Goal: Task Accomplishment & Management: Complete application form

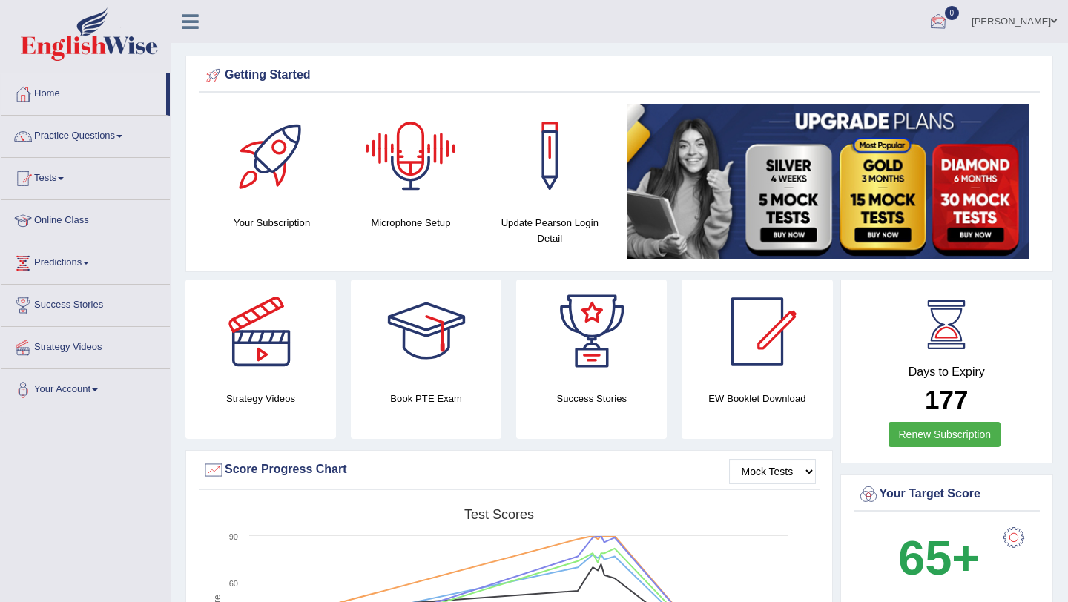
click at [1044, 19] on link "pavithra" at bounding box center [1014, 19] width 108 height 39
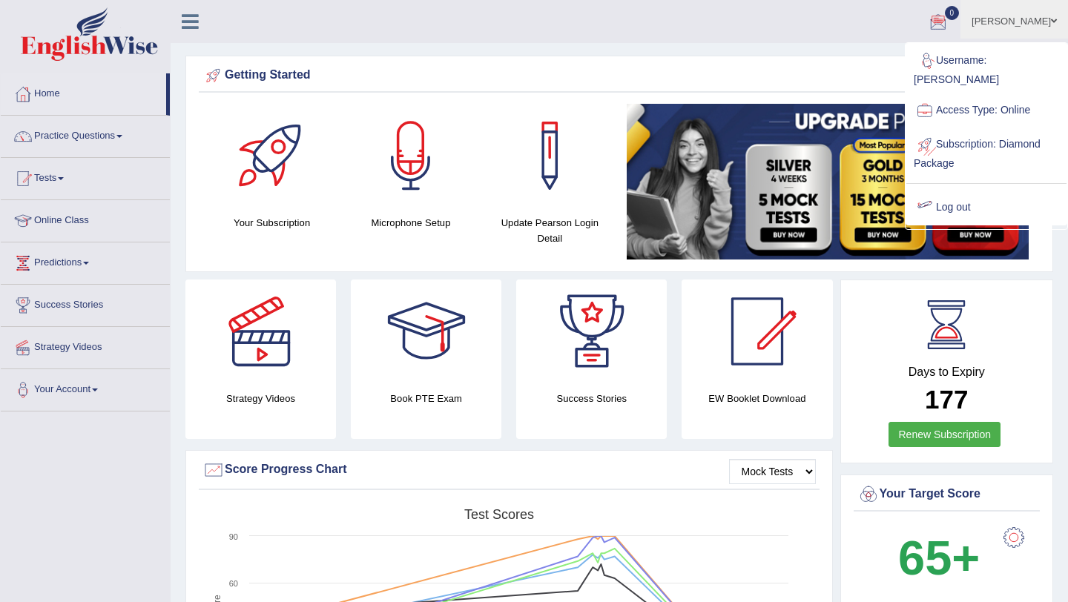
click at [946, 198] on link "Log out" at bounding box center [986, 208] width 160 height 34
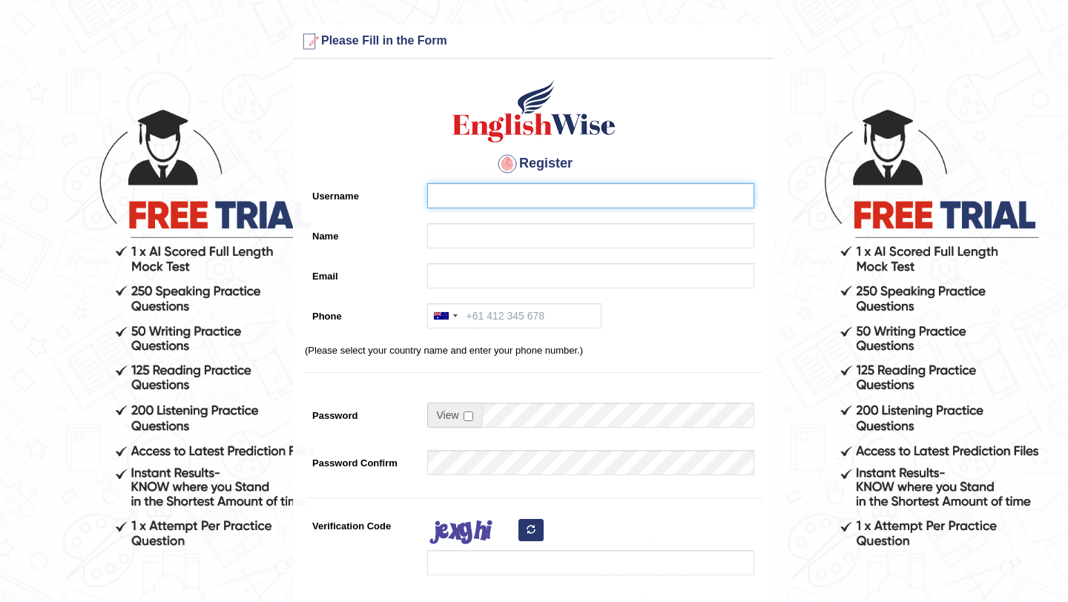
click at [486, 197] on input "Username" at bounding box center [590, 195] width 327 height 25
type input "syedfahadhussain"
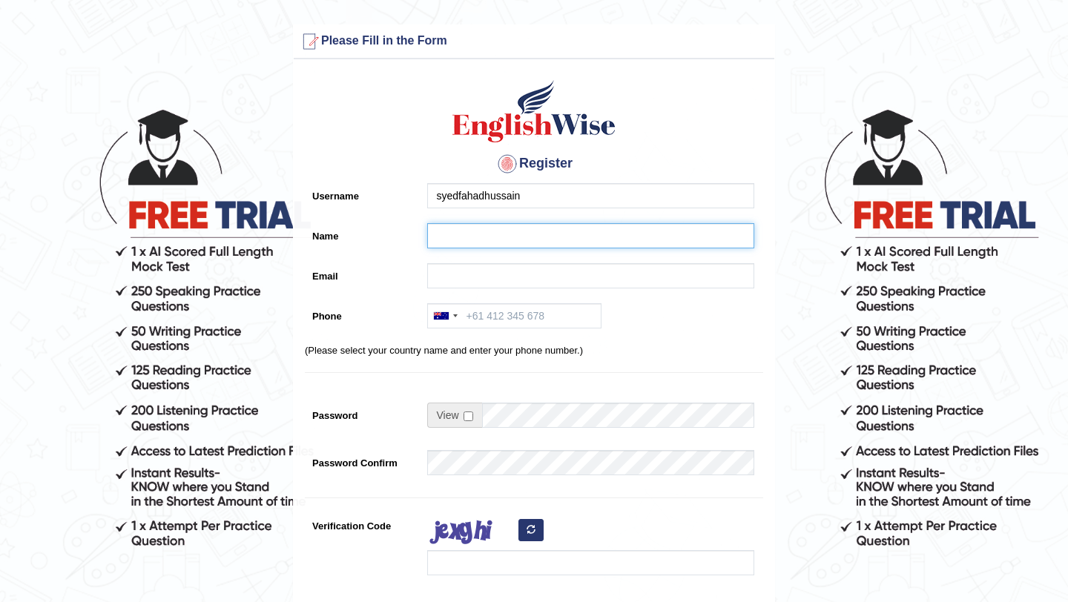
click at [455, 242] on input "Name" at bounding box center [590, 235] width 327 height 25
type input "fhdhussainshah@gmail.com"
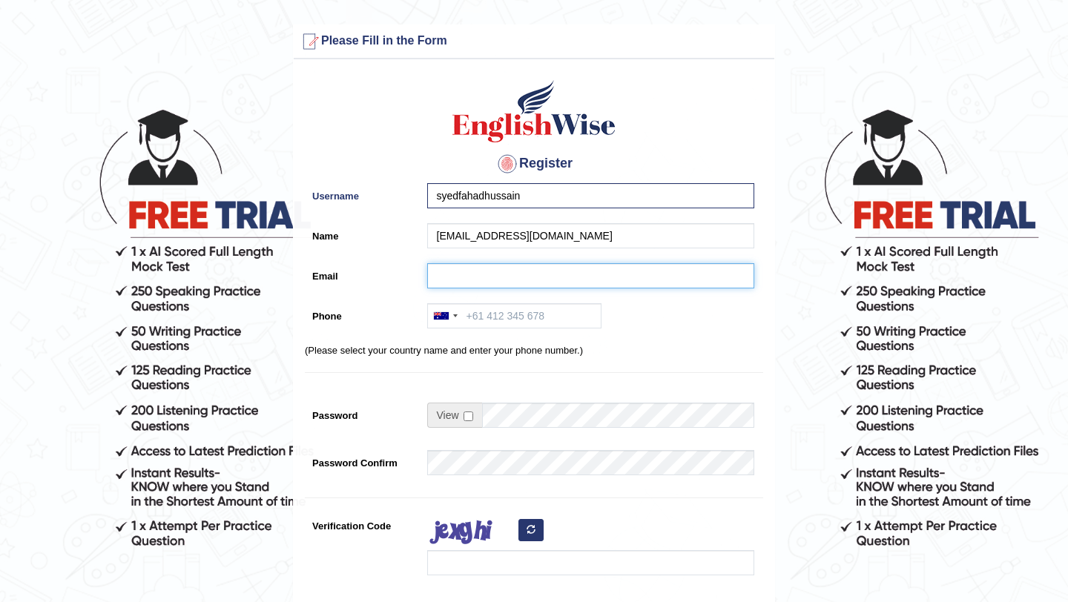
click at [464, 280] on input "Email" at bounding box center [590, 275] width 327 height 25
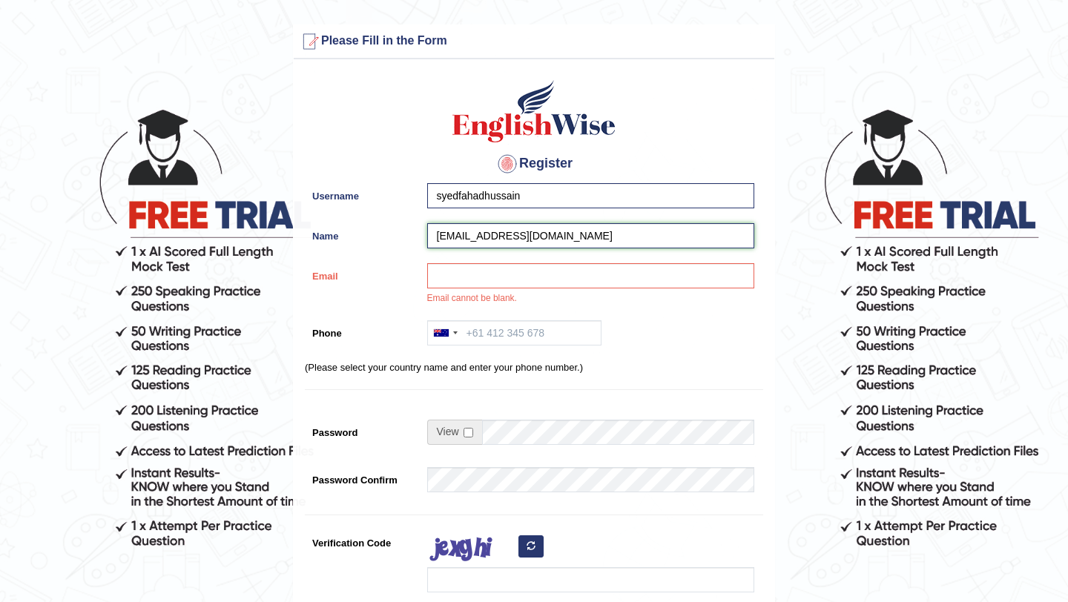
drag, startPoint x: 568, startPoint y: 239, endPoint x: 423, endPoint y: 240, distance: 144.6
click at [423, 240] on div "fhdhussainshah@gmail.com" at bounding box center [587, 239] width 334 height 33
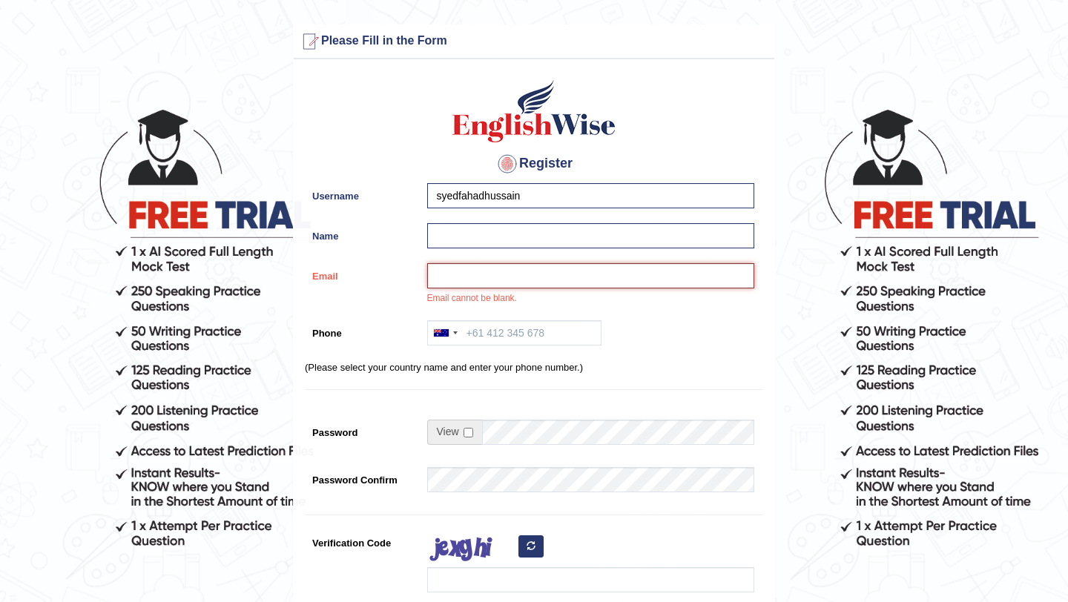
click at [446, 280] on input "Email" at bounding box center [590, 275] width 327 height 25
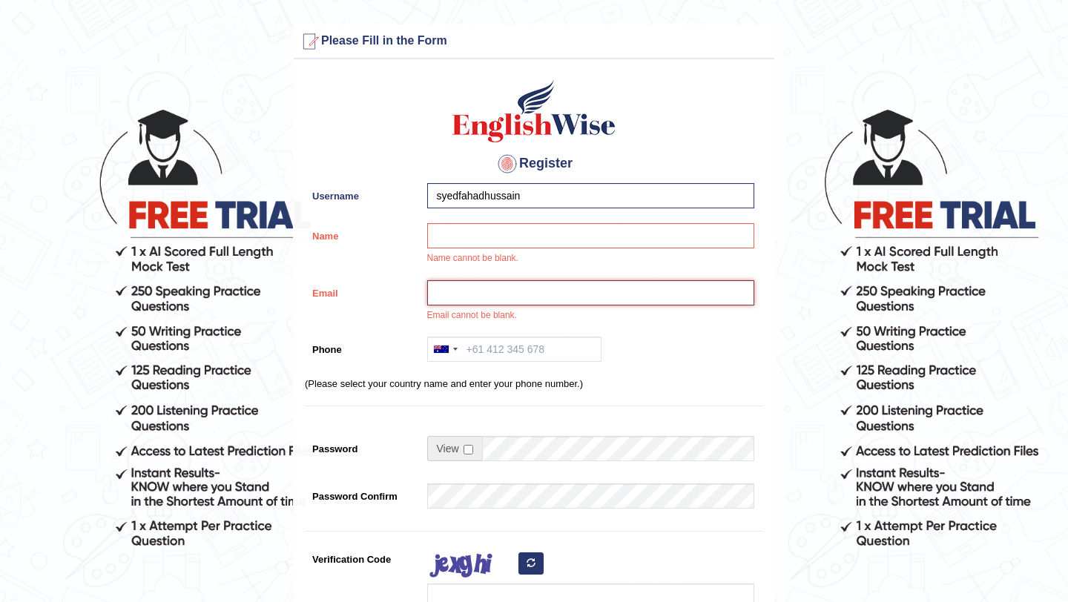
paste input "fhdhussainshah@gmail.com"
type input "fhdhussainshah@gmail.com"
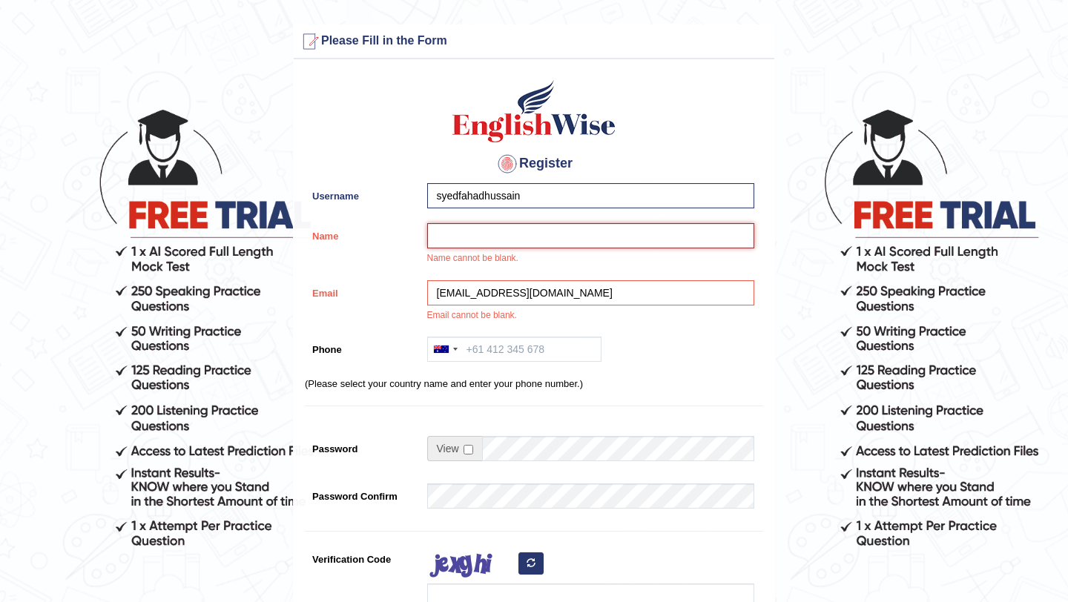
click at [458, 240] on input "Name" at bounding box center [590, 235] width 327 height 25
type input "s"
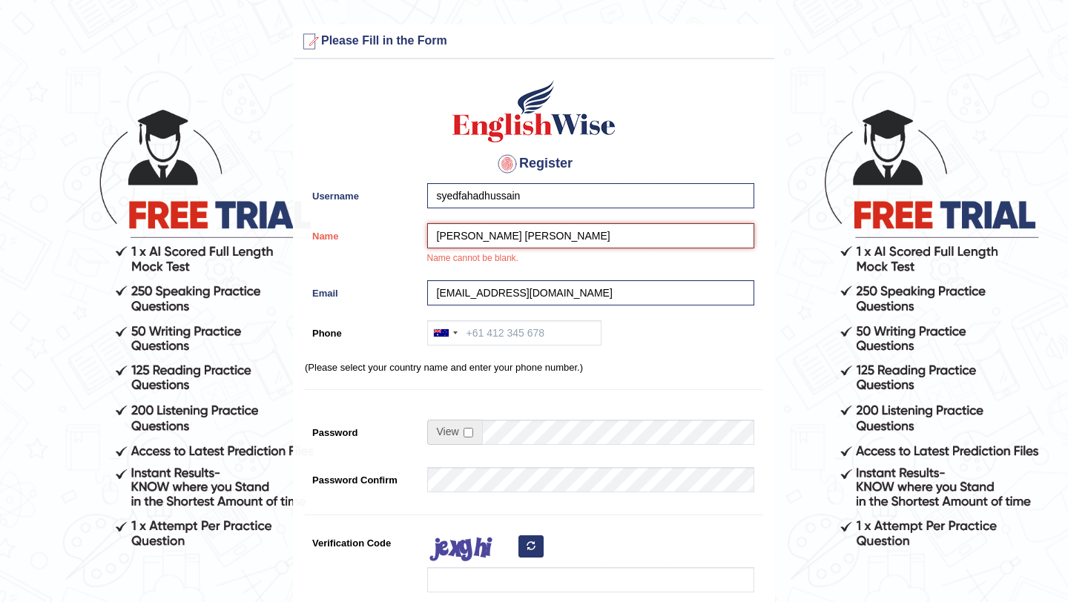
type input "Syed Fahad Hussain"
click at [603, 340] on div "Australia +61 India (भारत) +91 New Zealand +64 United States +1 Canada +1 Unite…" at bounding box center [587, 336] width 334 height 33
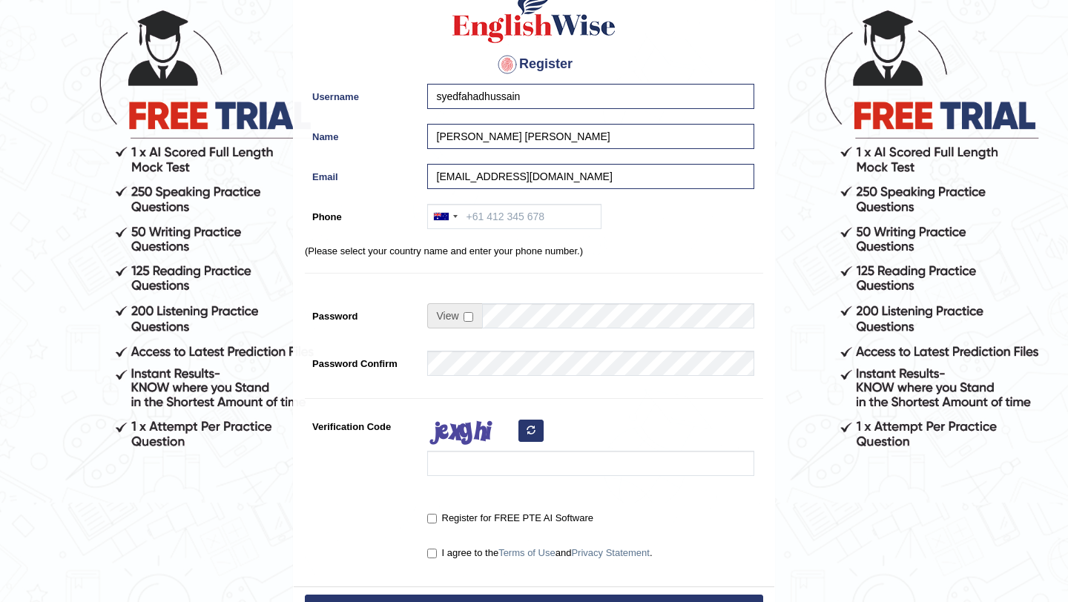
scroll to position [136, 0]
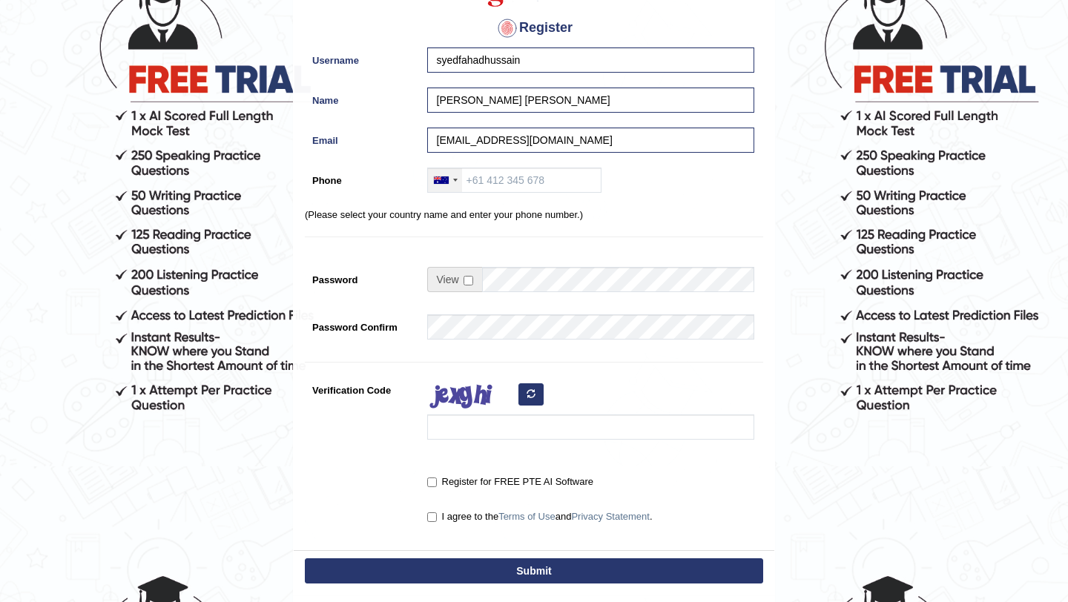
click at [453, 189] on div at bounding box center [445, 180] width 34 height 24
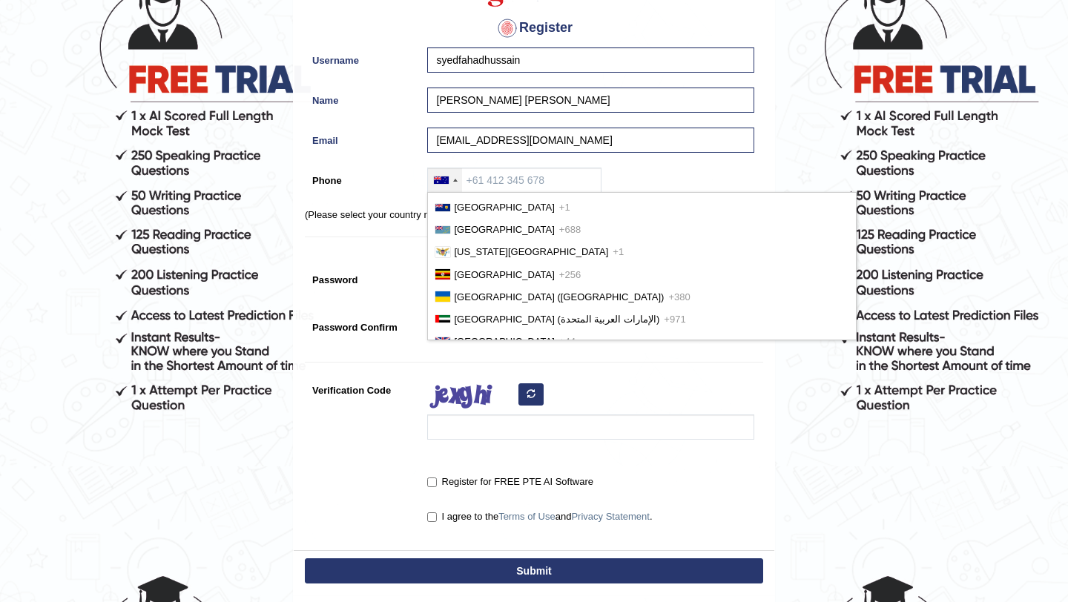
scroll to position [50, 0]
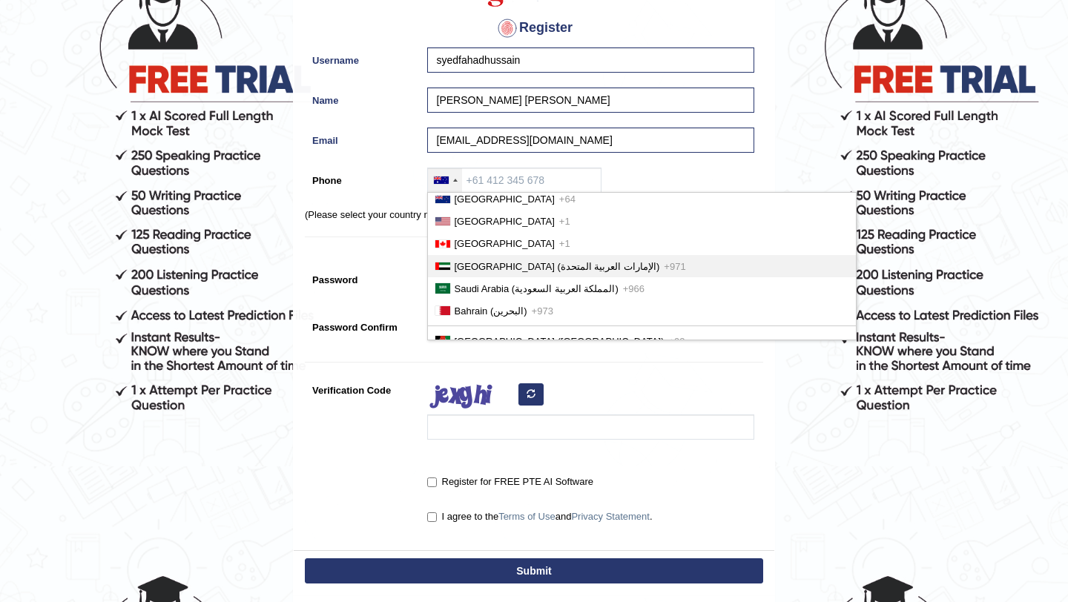
click at [475, 268] on span "United Arab Emirates (‫الإمارات العربية المتحدة‬‎)" at bounding box center [557, 266] width 205 height 11
type input "+971"
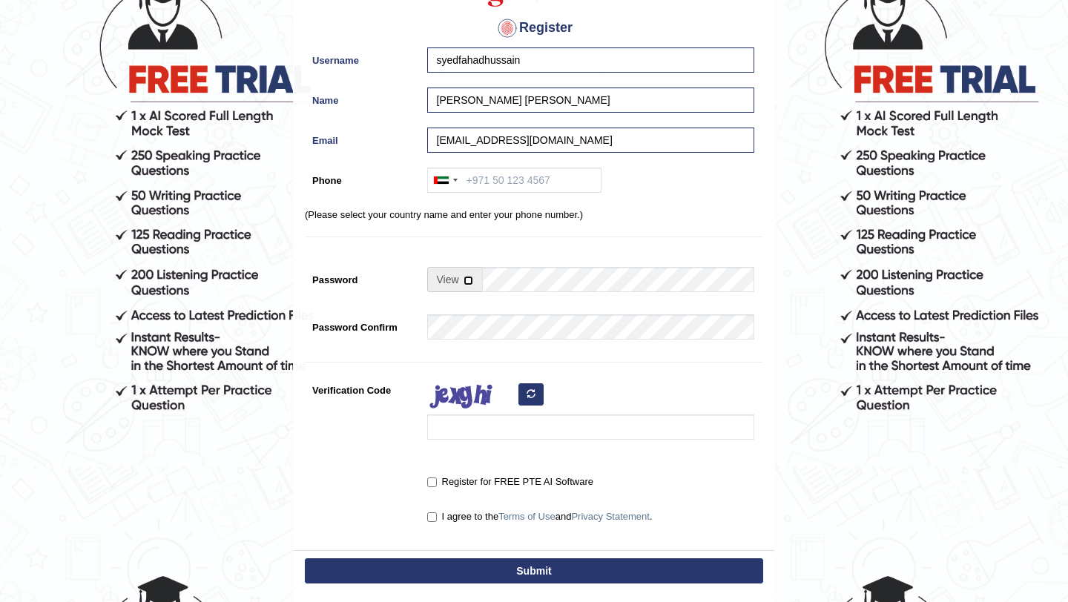
click at [463, 277] on input "checkbox" at bounding box center [468, 281] width 10 height 10
checkbox input "true"
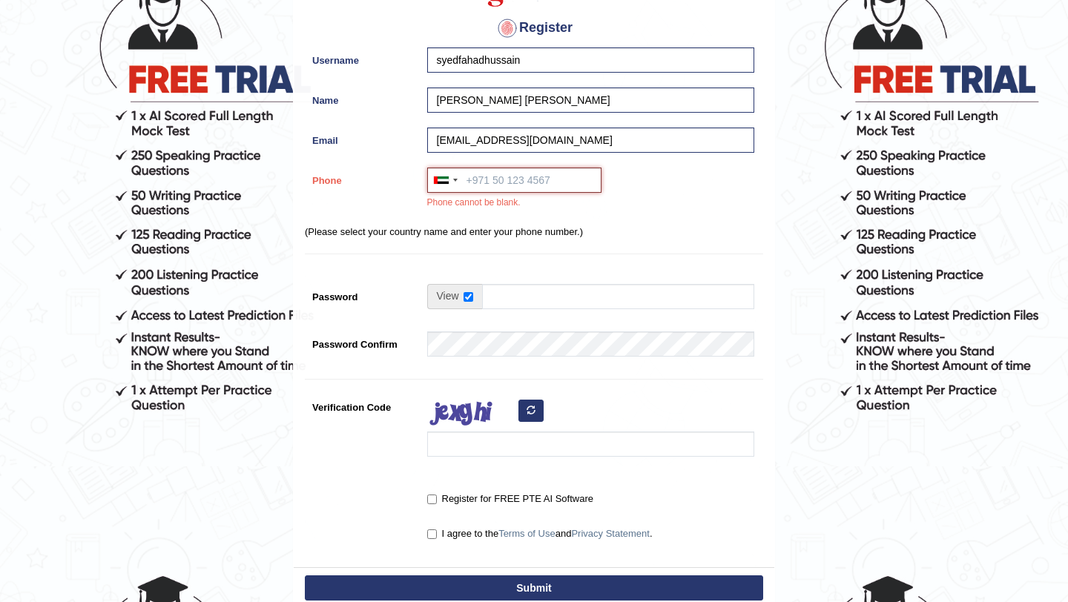
click at [498, 174] on input "Phone" at bounding box center [514, 180] width 174 height 25
type input "0561507905"
click at [668, 214] on div "Australia +61 India (भारत) +91 New Zealand +64 United States +1 Canada +1 Unite…" at bounding box center [587, 193] width 334 height 50
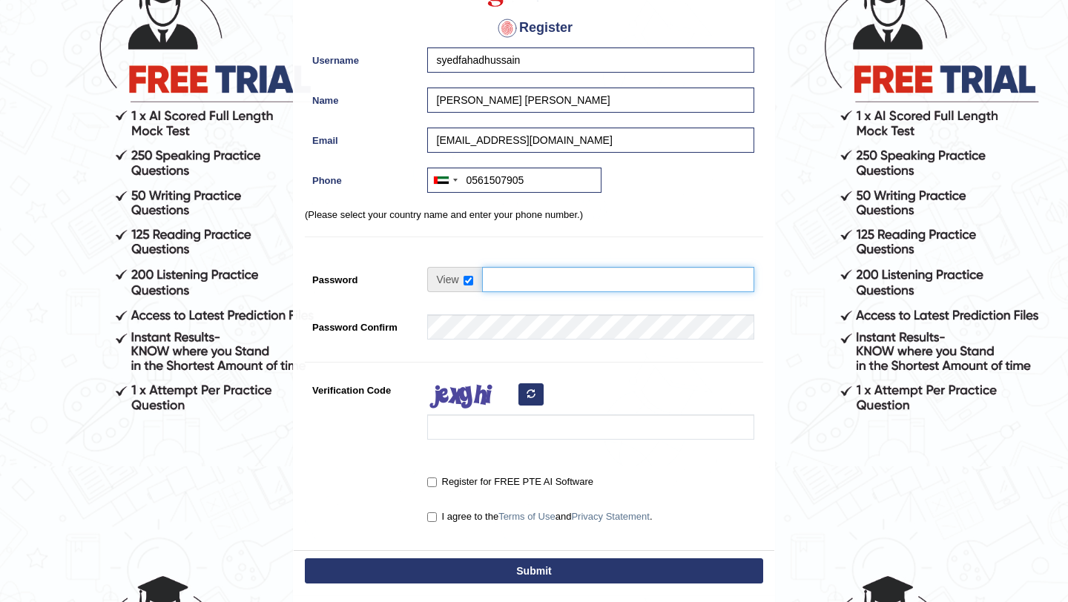
click at [517, 280] on input "Password" at bounding box center [618, 279] width 272 height 25
type input "fahad@2025"
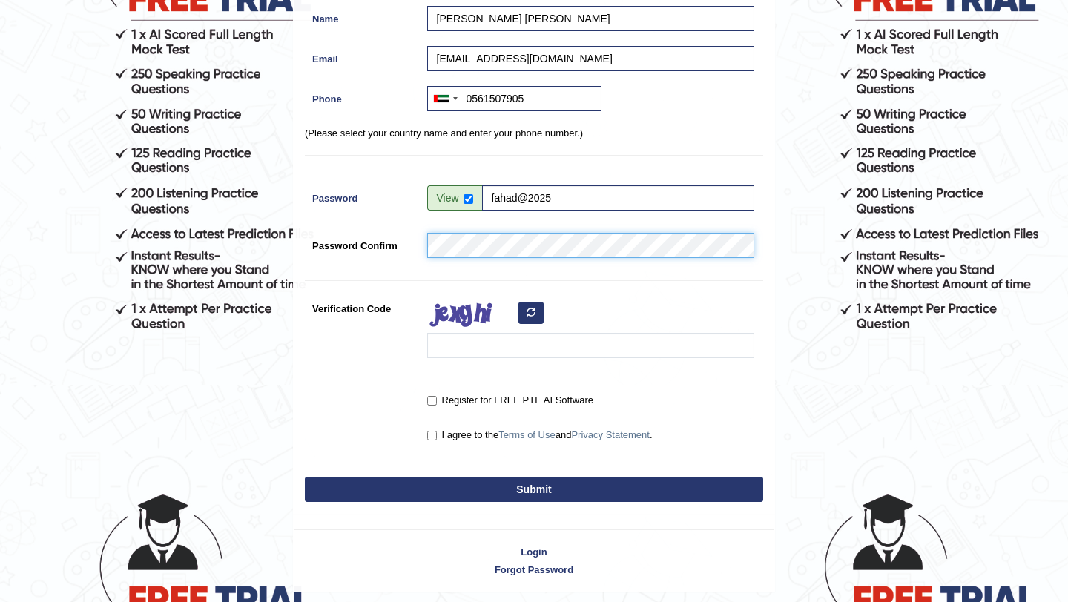
scroll to position [219, 0]
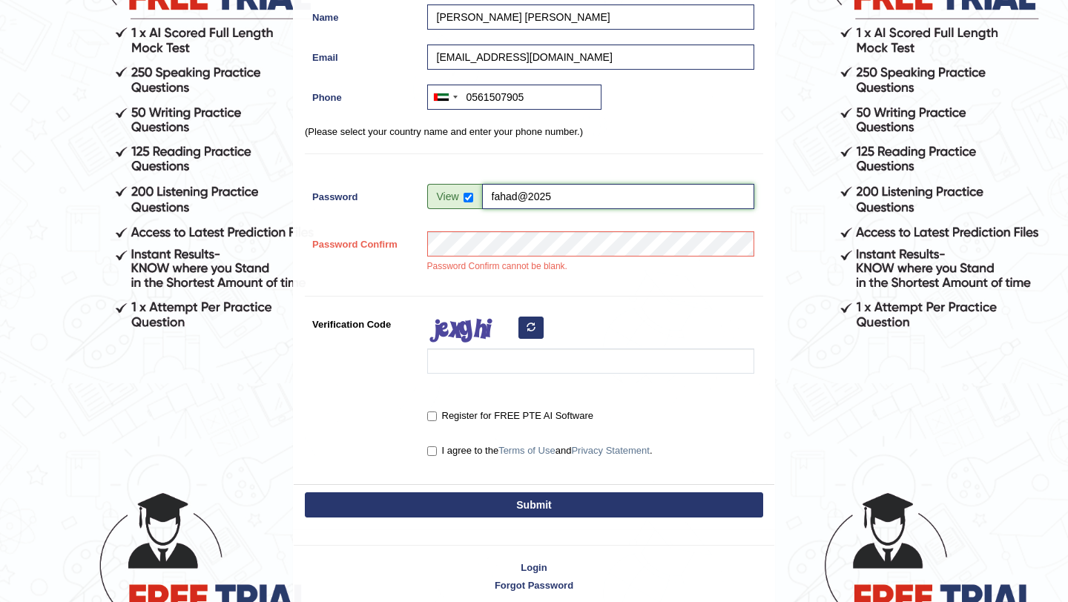
drag, startPoint x: 566, startPoint y: 196, endPoint x: 475, endPoint y: 194, distance: 90.5
click at [475, 194] on div "fahad@2025" at bounding box center [590, 196] width 327 height 25
click at [422, 290] on div "Register Username syedfahadhussain Name Syed Fahad Hussain Email fhdhussainshah…" at bounding box center [534, 166] width 480 height 636
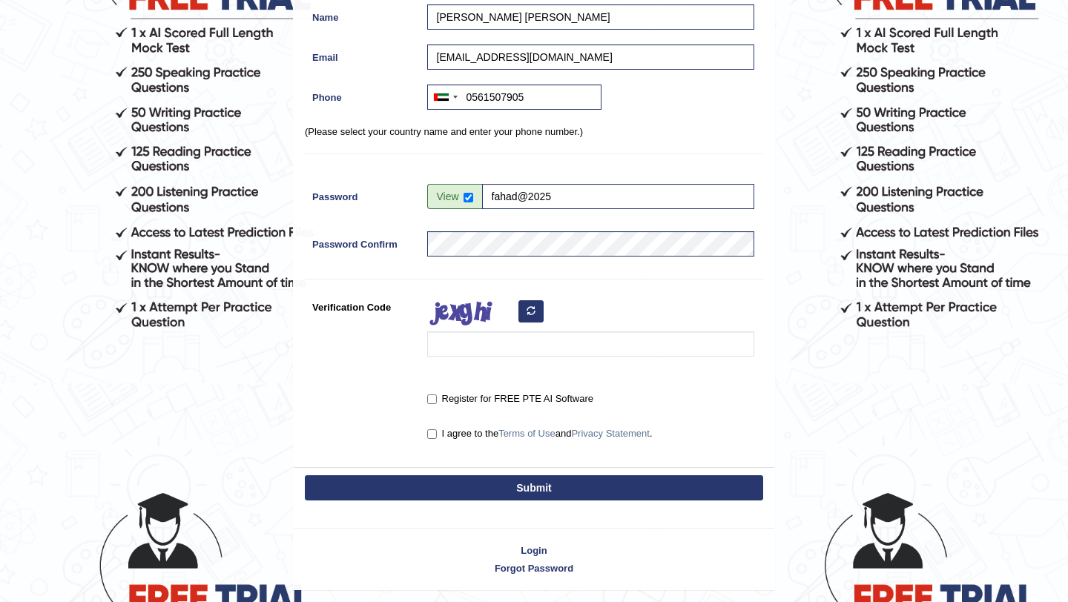
scroll to position [267, 0]
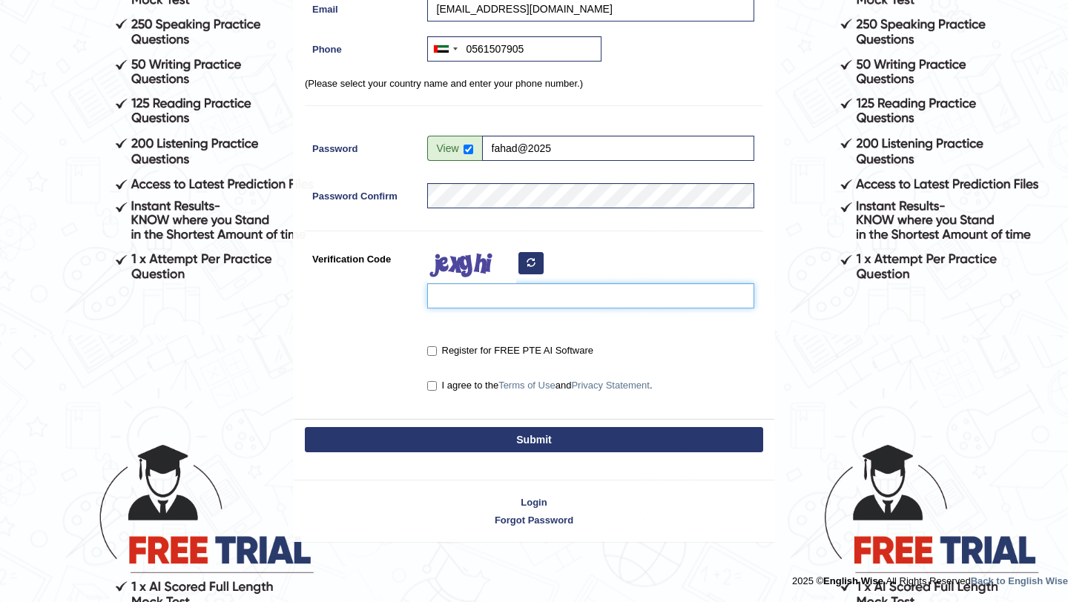
click at [446, 297] on input "Verification Code" at bounding box center [590, 295] width 327 height 25
type input "behino"
click at [432, 348] on input "Register for FREE PTE AI Software" at bounding box center [432, 351] width 10 height 10
checkbox input "true"
click at [432, 380] on label "I agree to the Terms of Use and Privacy Statement ." at bounding box center [539, 385] width 225 height 15
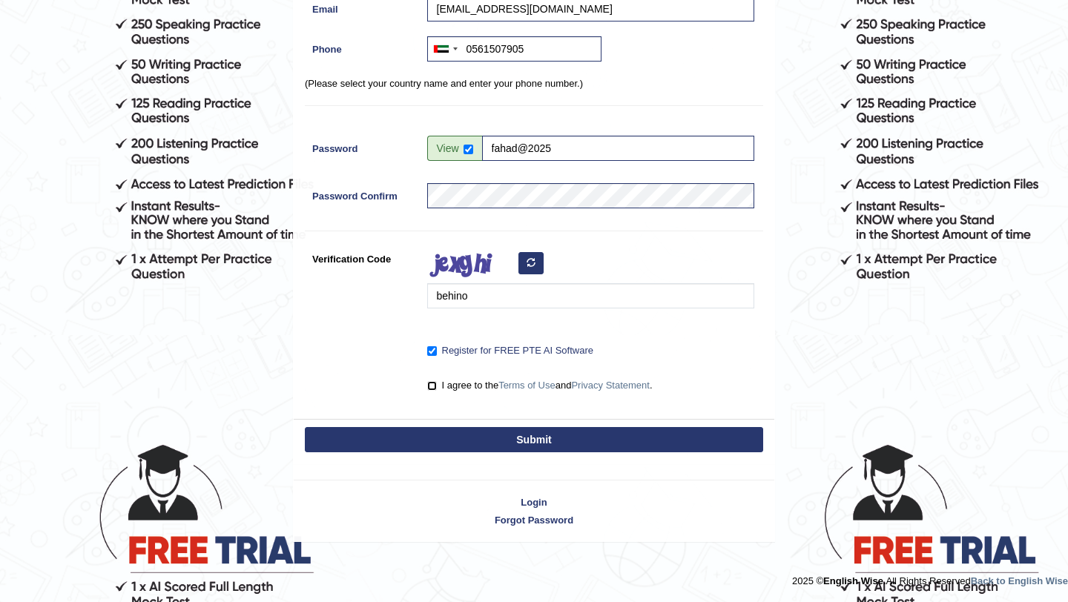
click at [432, 381] on input "I agree to the Terms of Use and Privacy Statement ." at bounding box center [432, 386] width 10 height 10
checkbox input "true"
click at [582, 443] on button "Submit" at bounding box center [534, 439] width 458 height 25
type input "+971561507905"
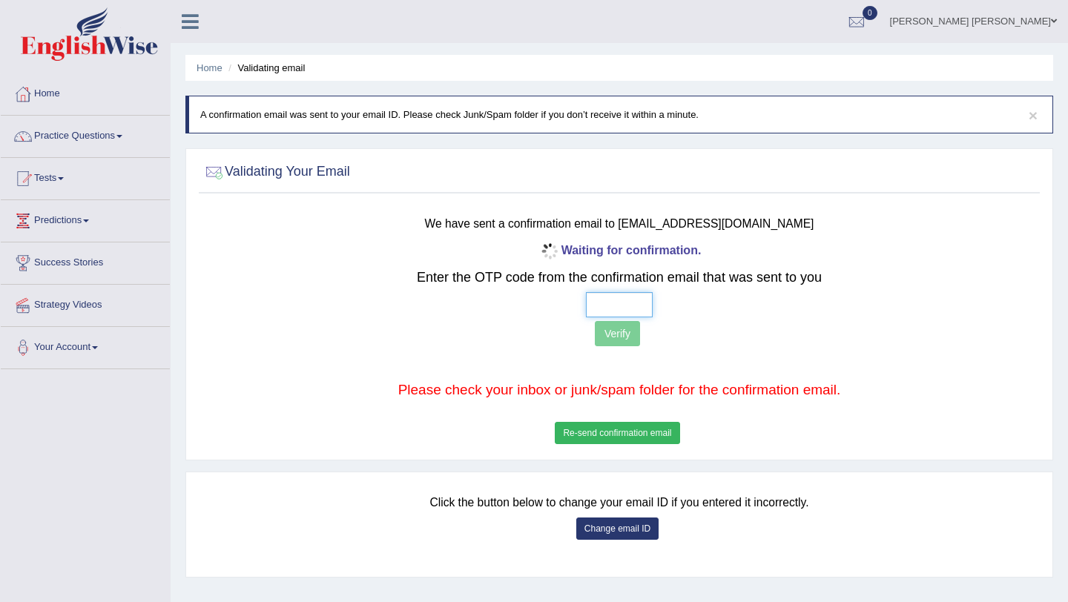
click at [600, 305] on input "text" at bounding box center [619, 304] width 67 height 25
type input "1 4 3 5"
click at [618, 331] on button "Verify" at bounding box center [617, 333] width 45 height 25
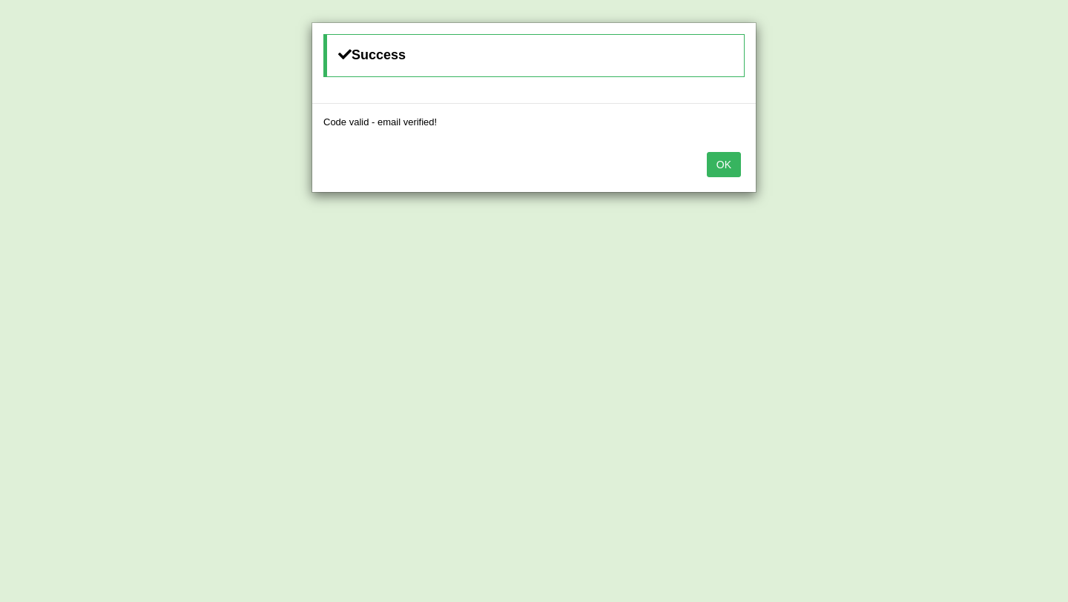
click at [719, 166] on button "OK" at bounding box center [724, 164] width 34 height 25
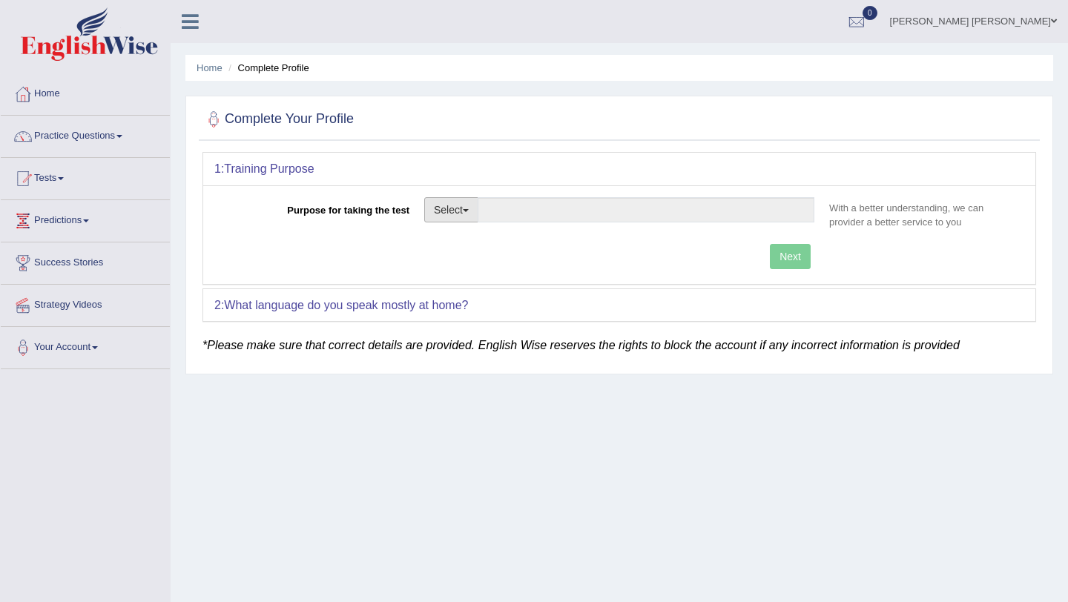
click at [476, 207] on button "Select" at bounding box center [451, 209] width 54 height 25
click at [494, 264] on link "Permanent Residency" at bounding box center [491, 260] width 132 height 19
type input "Permanent Residency"
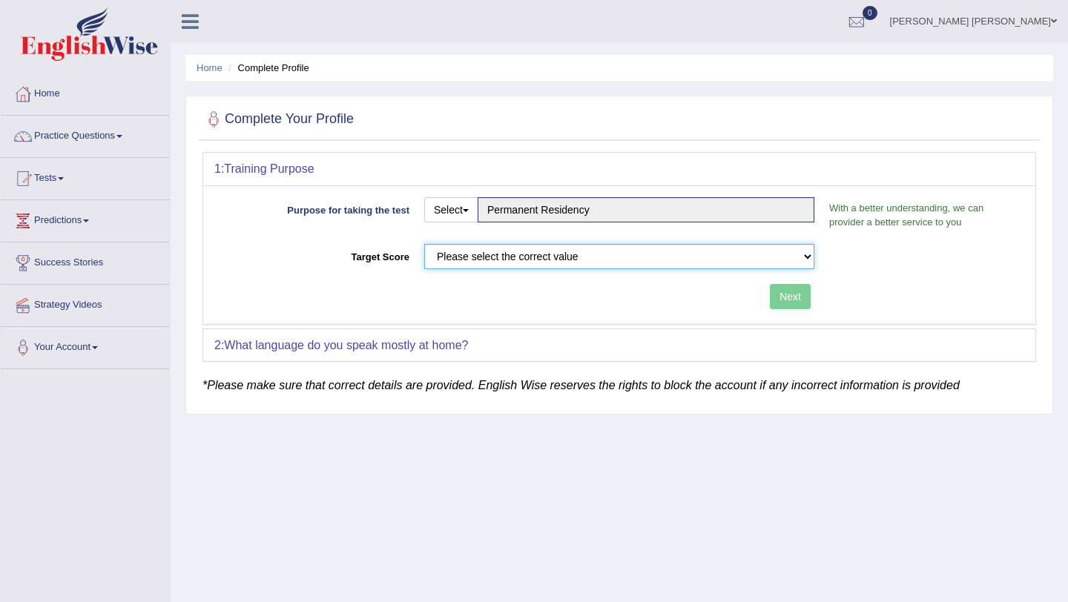
click at [520, 258] on select "Please select the correct value 50 (6 bands) 58 (6.5 bands) 65 (7 bands) 79 (8 …" at bounding box center [619, 256] width 390 height 25
select select "79"
click at [424, 244] on select "Please select the correct value 50 (6 bands) 58 (6.5 bands) 65 (7 bands) 79 (8 …" at bounding box center [619, 256] width 390 height 25
click at [790, 301] on button "Next" at bounding box center [790, 296] width 41 height 25
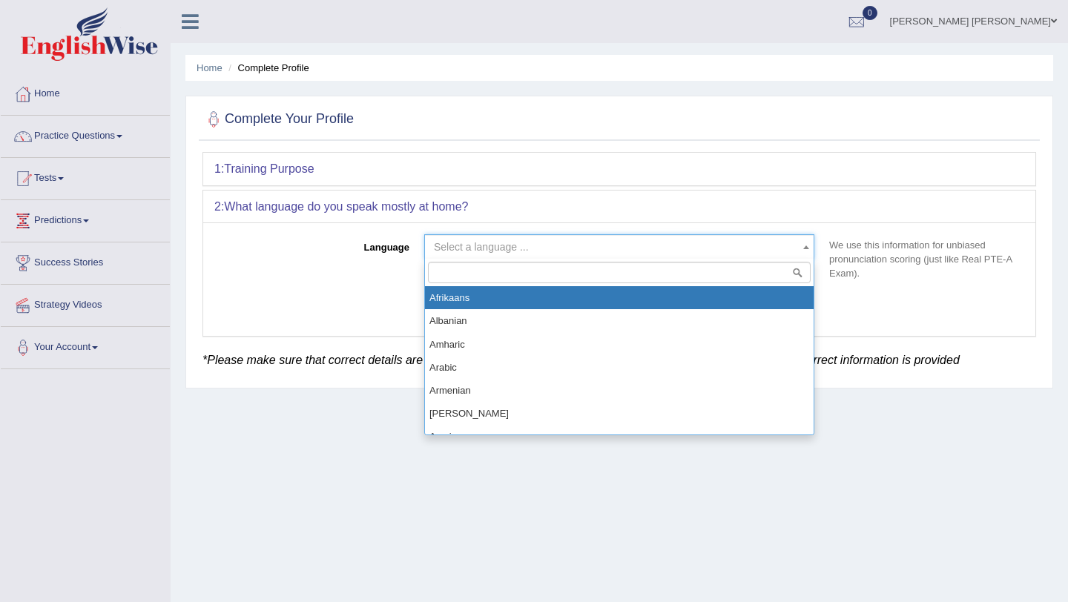
click at [525, 246] on span "Select a language ..." at bounding box center [481, 247] width 95 height 12
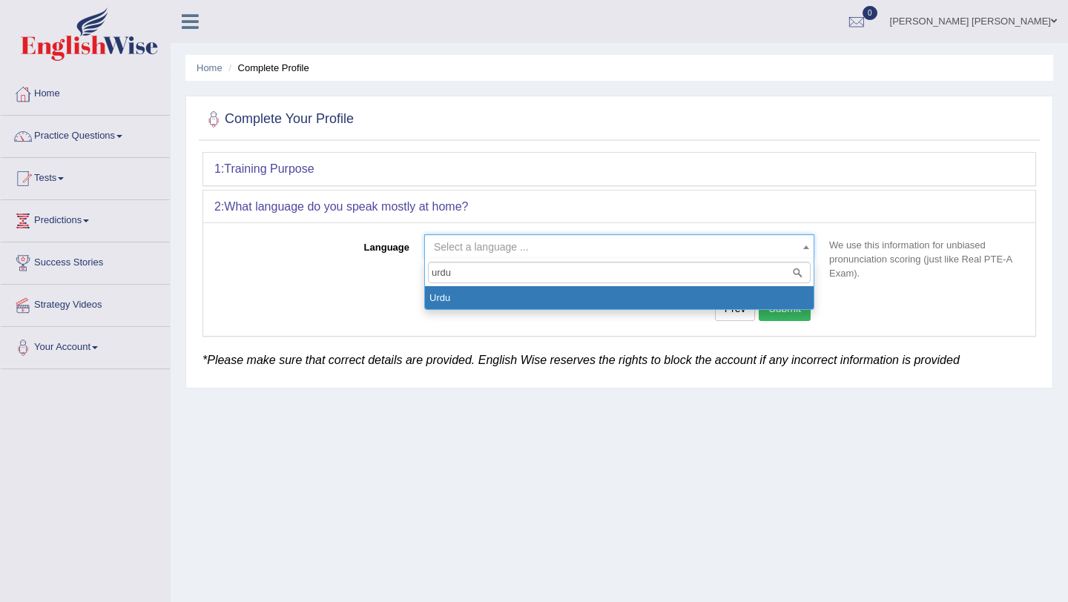
type input "urdu"
select select "Urdu"
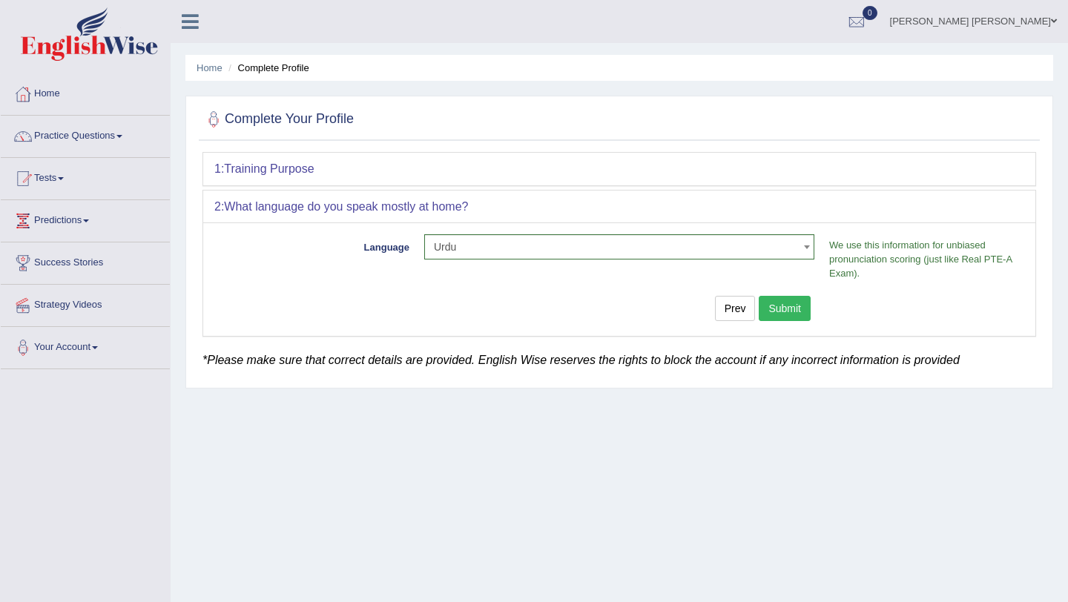
click at [792, 308] on button "Submit" at bounding box center [785, 308] width 52 height 25
